Goal: Complete application form: Complete application form

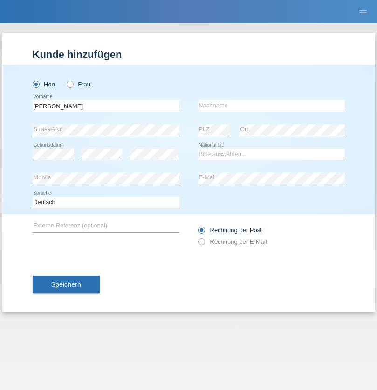
type input "Yann"
click at [271, 105] on input "text" at bounding box center [271, 106] width 147 height 12
type input "Odot"
select select "CH"
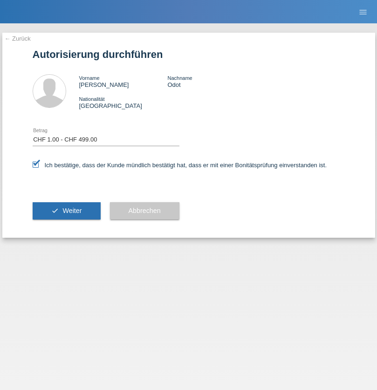
select select "1"
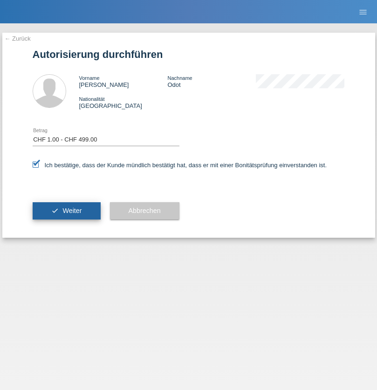
click at [66, 210] on span "Weiter" at bounding box center [72, 210] width 19 height 7
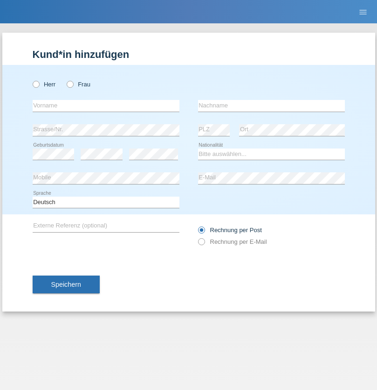
radio input "true"
click at [106, 105] on input "text" at bounding box center [106, 106] width 147 height 12
type input "Tinka"
click at [271, 105] on input "text" at bounding box center [271, 106] width 147 height 12
type input "Pagac"
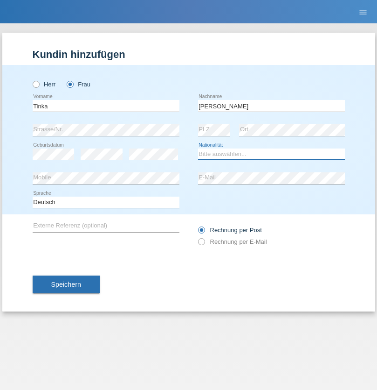
select select "CH"
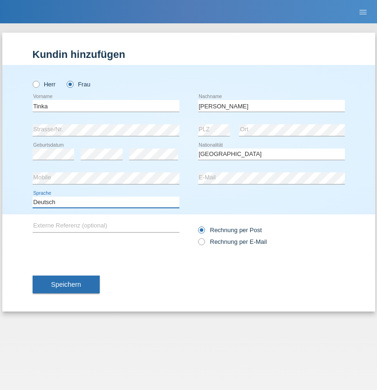
select select "en"
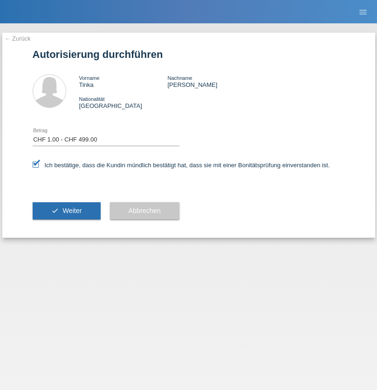
select select "1"
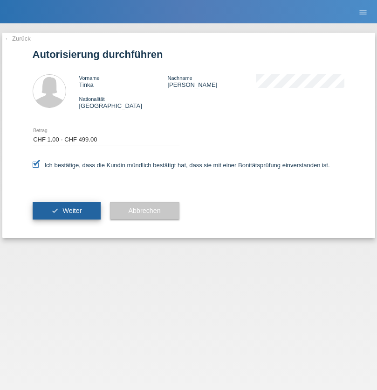
click at [66, 210] on span "Weiter" at bounding box center [72, 210] width 19 height 7
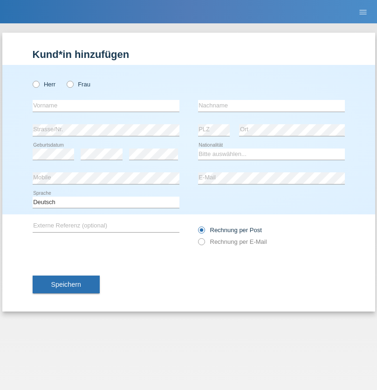
radio input "true"
click at [106, 105] on input "text" at bounding box center [106, 106] width 147 height 12
type input "Farkash"
click at [271, 105] on input "text" at bounding box center [271, 106] width 147 height 12
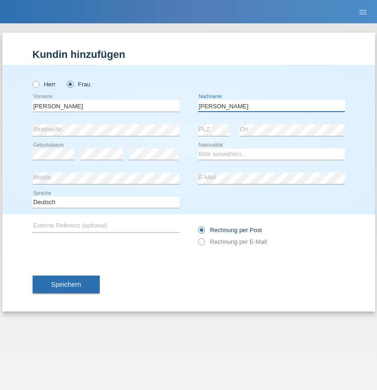
type input "Yolana"
select select "UA"
select select "C"
select select "09"
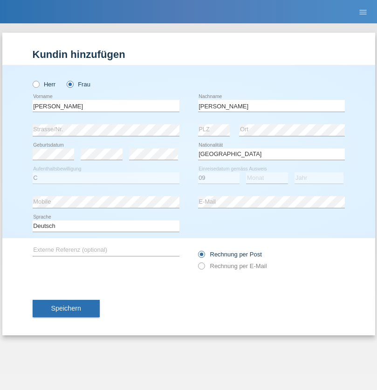
select select "12"
select select "2021"
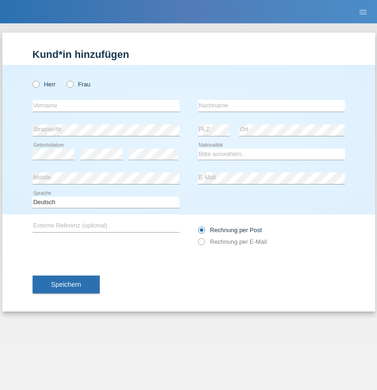
radio input "true"
click at [106, 105] on input "text" at bounding box center [106, 106] width 147 height 12
type input "K"
click at [271, 105] on input "text" at bounding box center [271, 106] width 147 height 12
type input "Keel"
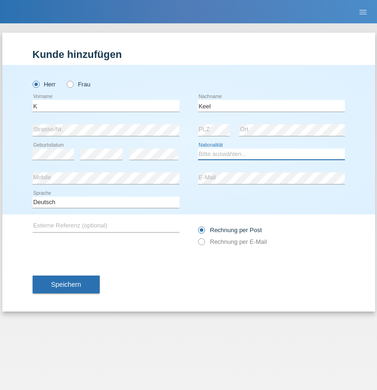
select select "CH"
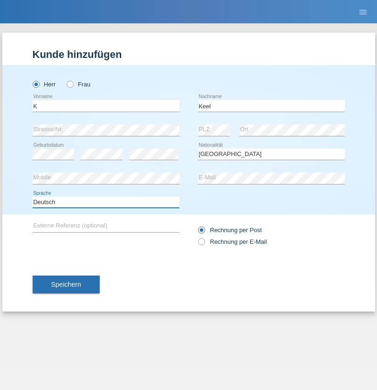
select select "en"
